Goal: Task Accomplishment & Management: Manage account settings

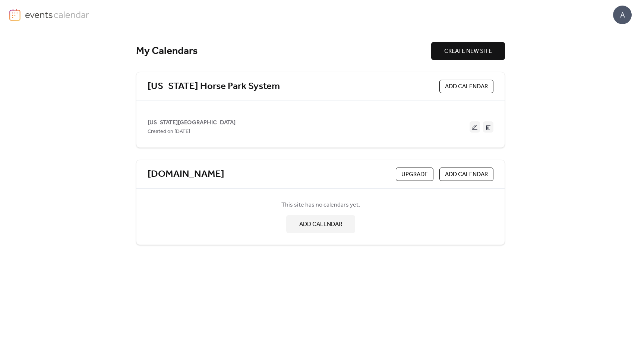
click at [185, 122] on span "[US_STATE][GEOGRAPHIC_DATA]" at bounding box center [192, 123] width 88 height 9
click at [232, 176] on icon at bounding box center [230, 174] width 4 height 4
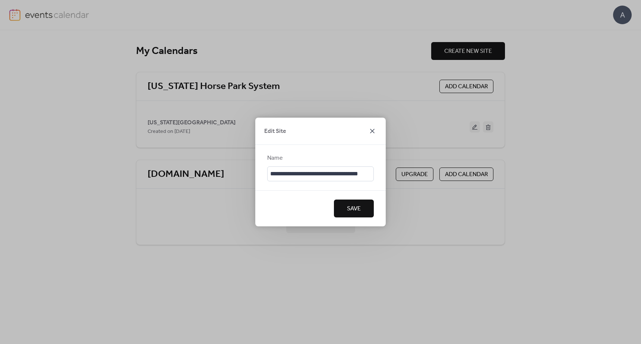
click at [371, 130] on icon at bounding box center [372, 131] width 4 height 4
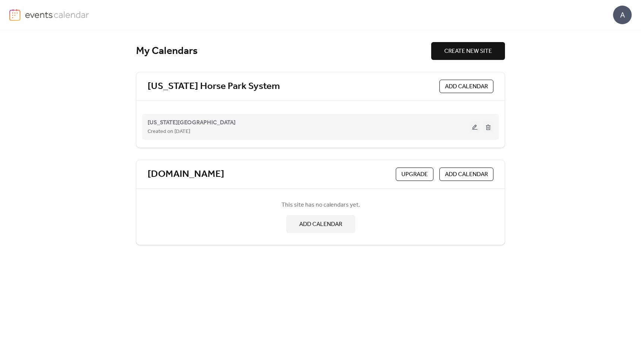
click at [316, 124] on div "[US_STATE][GEOGRAPHIC_DATA] Created on [DATE]" at bounding box center [309, 127] width 322 height 18
click at [192, 121] on span "[US_STATE][GEOGRAPHIC_DATA]" at bounding box center [192, 123] width 88 height 9
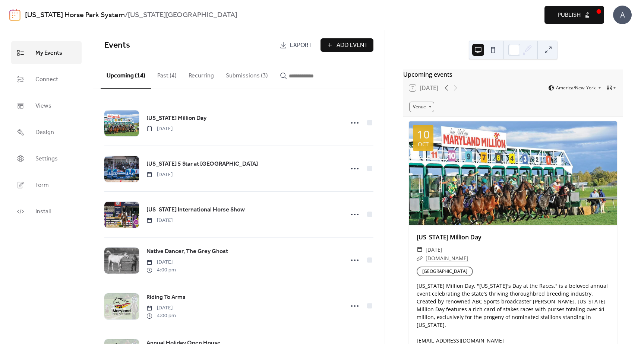
click at [165, 77] on button "Past (4)" at bounding box center [166, 74] width 31 height 28
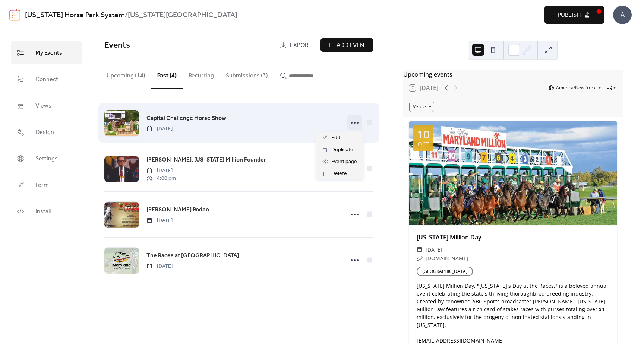
click at [352, 126] on icon at bounding box center [355, 123] width 12 height 12
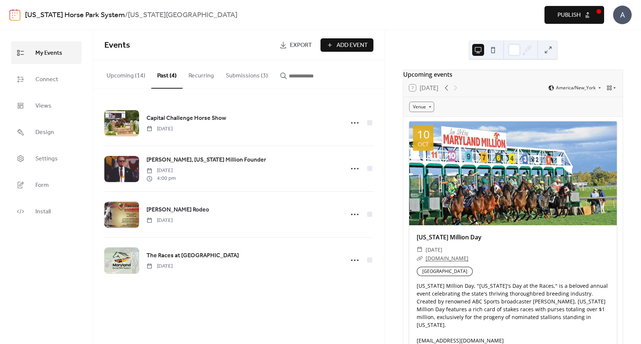
click at [342, 94] on div "Capital Challenge Horse Show [DATE] [PERSON_NAME], [US_STATE] Million Founder […" at bounding box center [238, 191] width 291 height 205
click at [129, 77] on button "Upcoming (14)" at bounding box center [126, 74] width 51 height 28
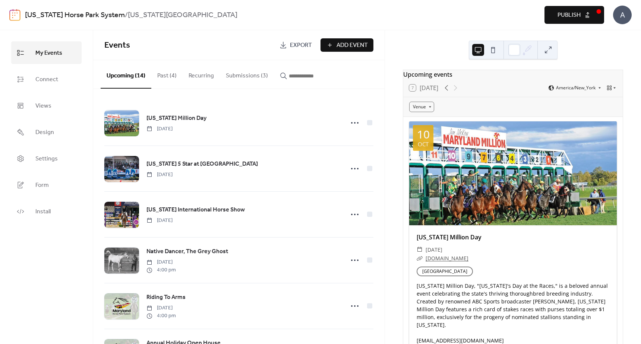
click at [254, 76] on button "Submissions (3)" at bounding box center [247, 74] width 54 height 28
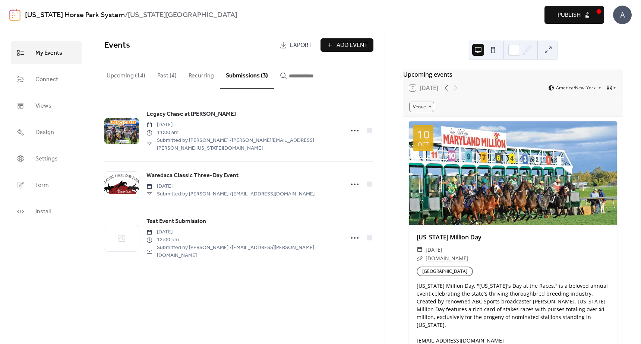
click at [126, 78] on button "Upcoming (14)" at bounding box center [126, 74] width 51 height 28
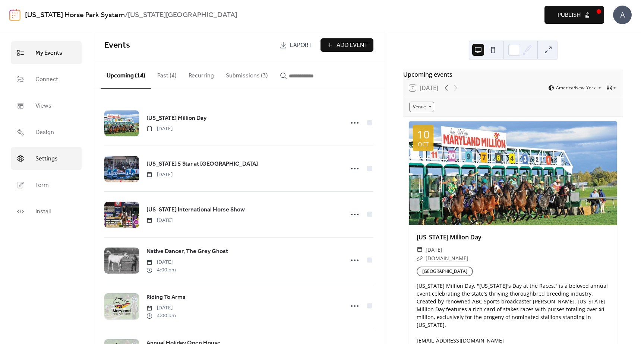
click at [35, 162] on link "Settings" at bounding box center [46, 158] width 70 height 23
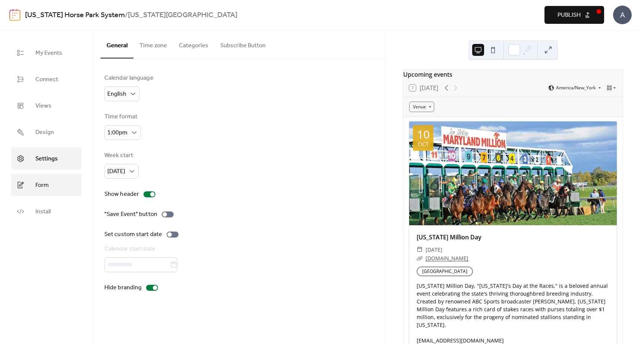
click at [40, 185] on span "Form" at bounding box center [41, 186] width 13 height 12
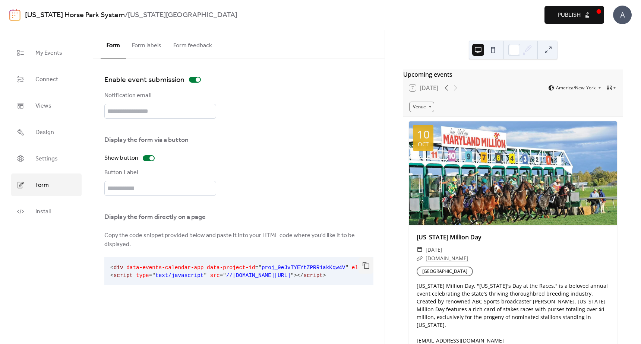
click at [198, 45] on button "Form feedback" at bounding box center [192, 44] width 51 height 28
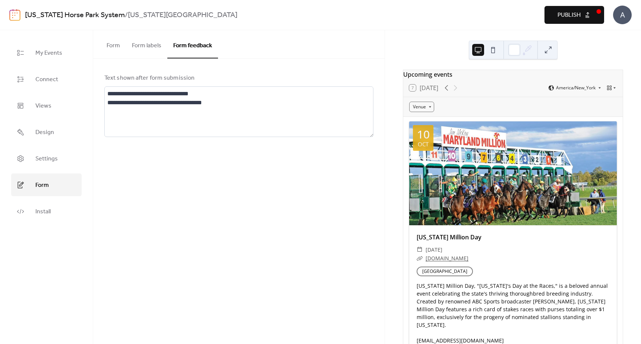
click at [108, 46] on button "Form" at bounding box center [113, 44] width 25 height 28
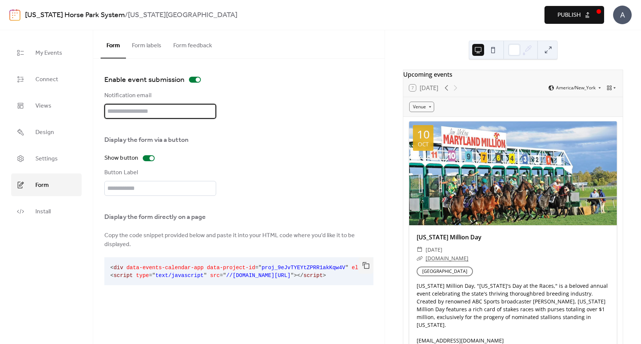
click at [170, 111] on input "text" at bounding box center [160, 111] width 112 height 15
paste input "**********"
type input "**********"
click at [243, 113] on div "**********" at bounding box center [238, 105] width 269 height 28
click at [588, 14] on button "Publish" at bounding box center [575, 15] width 60 height 18
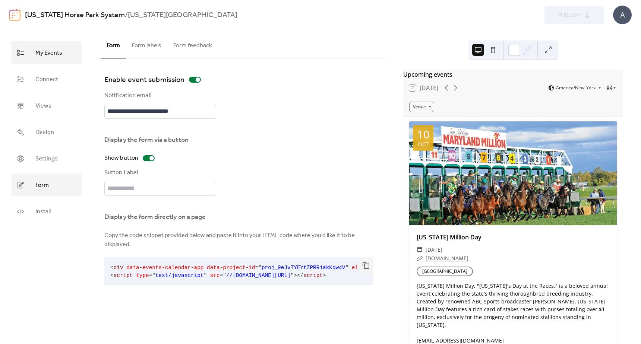
click at [48, 60] on link "My Events" at bounding box center [46, 52] width 70 height 23
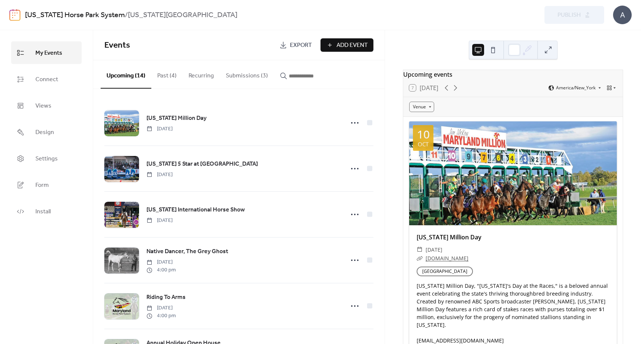
click at [203, 42] on span "Events" at bounding box center [189, 45] width 170 height 15
click at [334, 13] on div "[US_STATE] Horse Park System / [US_STATE][GEOGRAPHIC_DATA]" at bounding box center [207, 15] width 364 height 14
click at [630, 82] on div "Upcoming events 7 [DATE] America/New_York Venue [DATE] [US_STATE] Million Day ​…" at bounding box center [513, 187] width 256 height 314
